Goal: Task Accomplishment & Management: Manage account settings

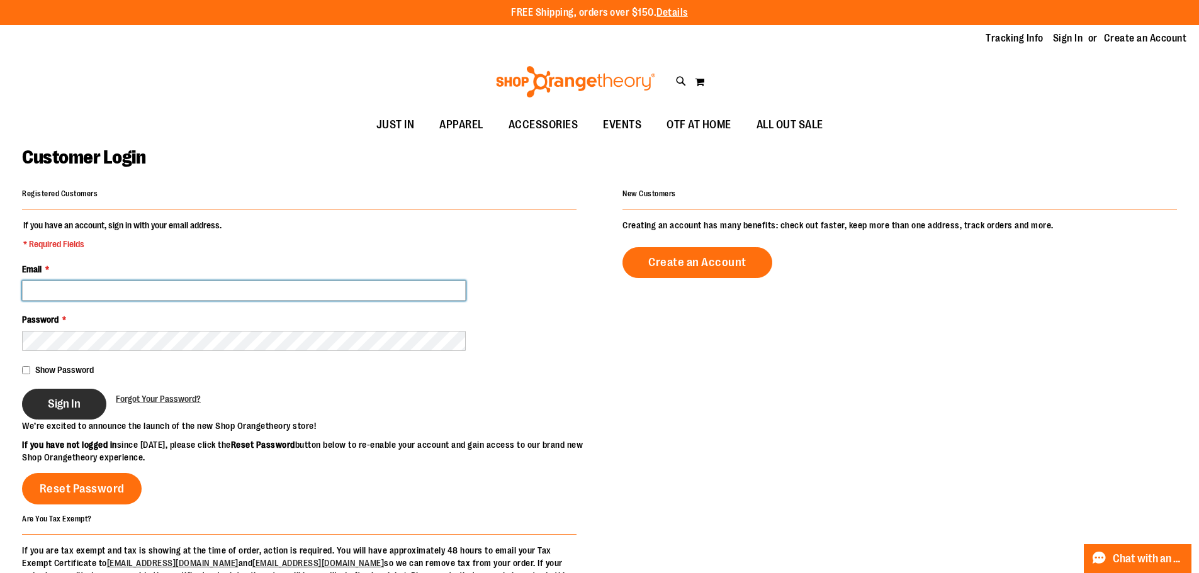
type input "**********"
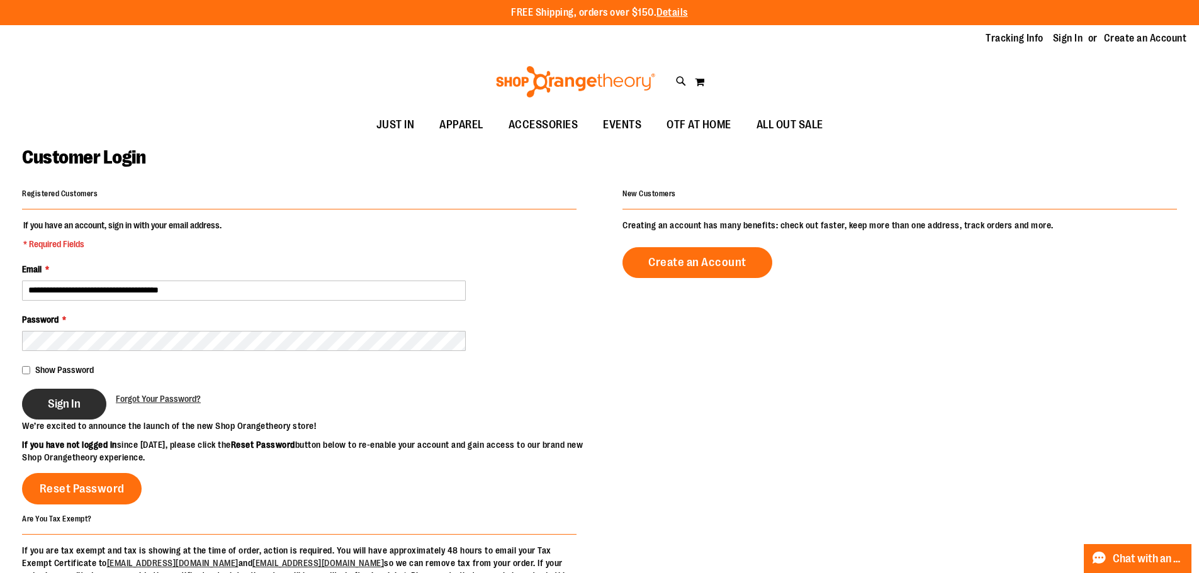
type input "**********"
click at [51, 406] on span "Sign In" at bounding box center [64, 404] width 33 height 14
